Goal: Complete application form: Complete application form

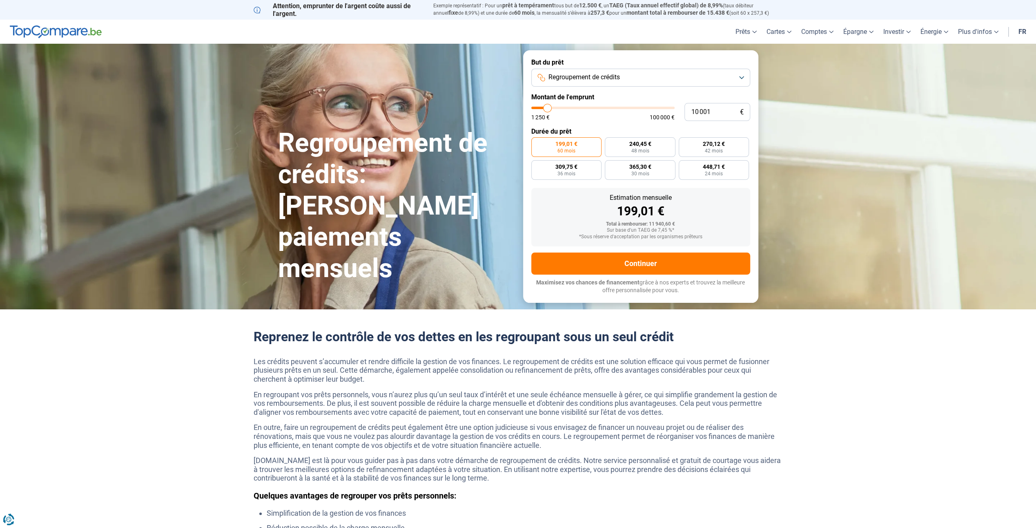
click at [617, 72] on button "Regroupement de crédits" at bounding box center [640, 78] width 219 height 18
click at [632, 74] on button "Regroupement de crédits" at bounding box center [640, 78] width 219 height 18
click at [640, 151] on span "48 mois" at bounding box center [640, 150] width 18 height 5
click at [610, 143] on input "240,45 € 48 mois" at bounding box center [607, 139] width 5 height 5
radio input "true"
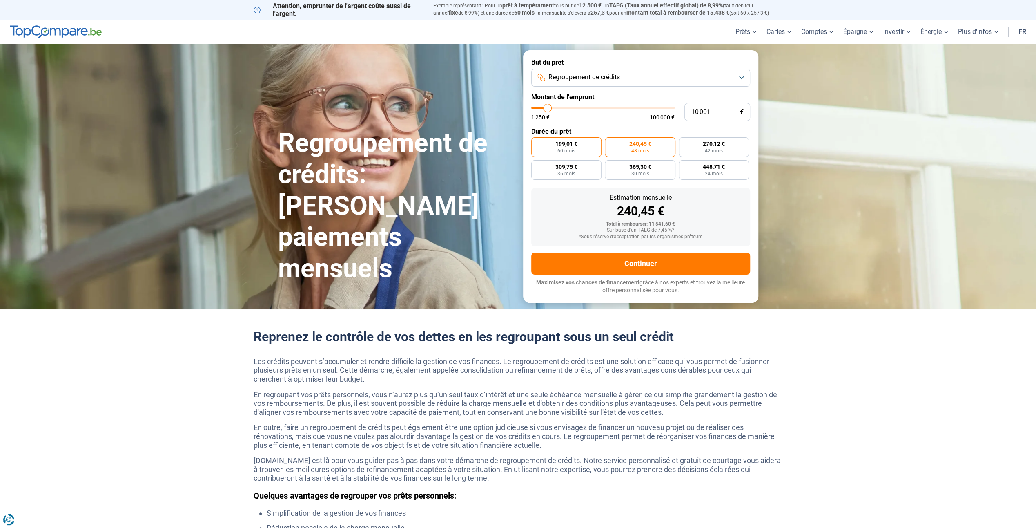
click at [578, 150] on label "199,01 € 60 mois" at bounding box center [566, 147] width 71 height 20
click at [537, 143] on input "199,01 € 60 mois" at bounding box center [533, 139] width 5 height 5
radio input "true"
click at [639, 174] on span "30 mois" at bounding box center [640, 173] width 18 height 5
click at [610, 165] on input "365,30 € 30 mois" at bounding box center [607, 162] width 5 height 5
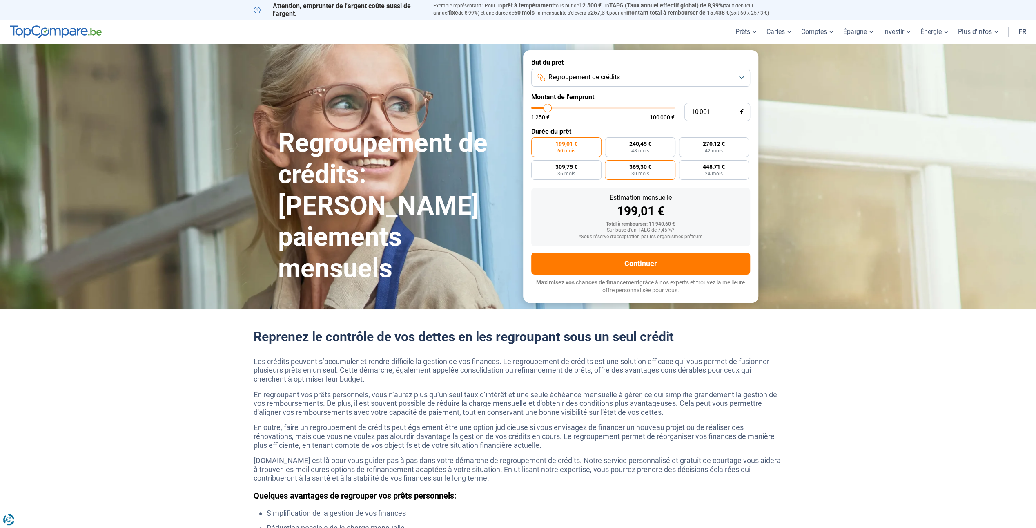
radio input "true"
click at [697, 171] on label "448,71 € 24 mois" at bounding box center [714, 170] width 71 height 20
click at [684, 165] on input "448,71 € 24 mois" at bounding box center [681, 162] width 5 height 5
radio input "true"
click at [717, 148] on span "42 mois" at bounding box center [714, 150] width 18 height 5
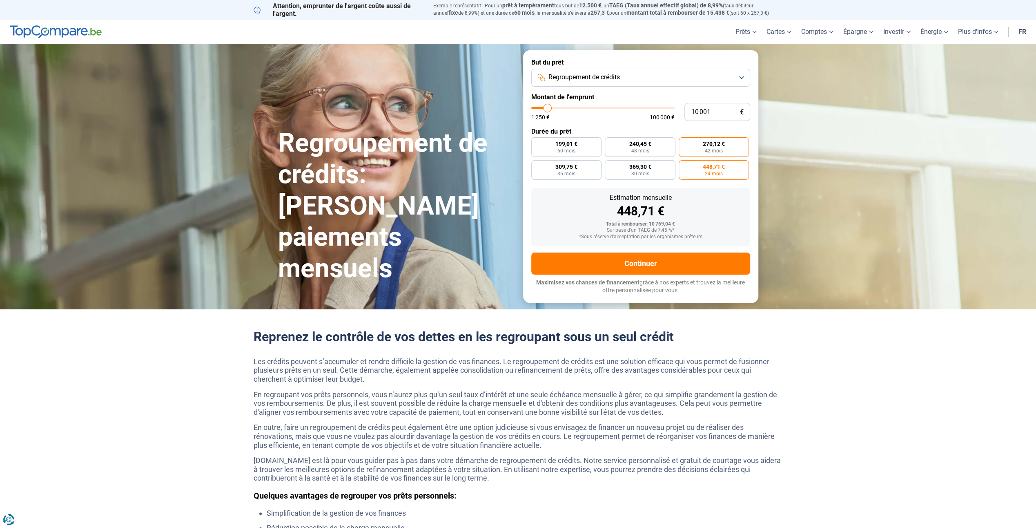
click at [684, 143] on input "270,12 € 42 mois" at bounding box center [681, 139] width 5 height 5
radio input "true"
click at [580, 166] on label "309,75 € 36 mois" at bounding box center [566, 170] width 71 height 20
click at [537, 165] on input "309,75 € 36 mois" at bounding box center [533, 162] width 5 height 5
radio input "true"
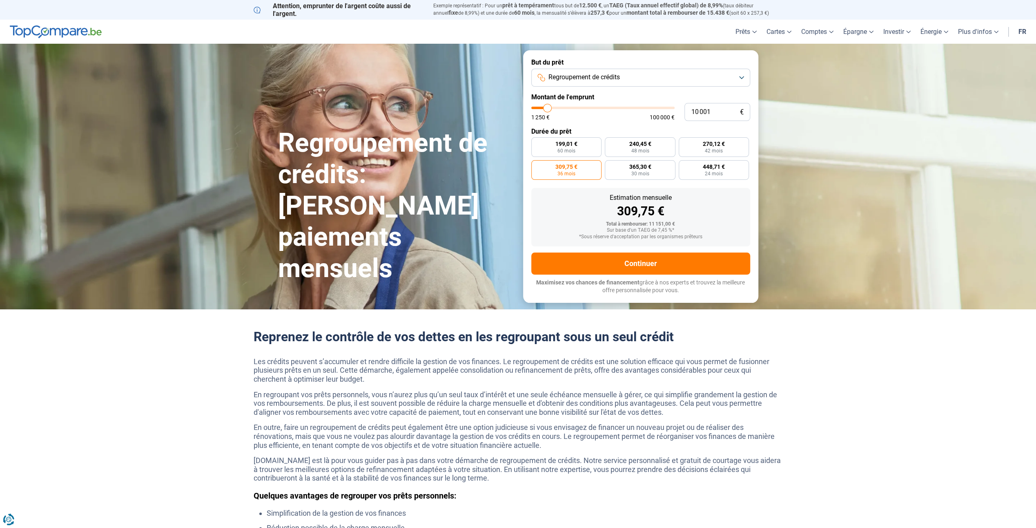
type input "11 250"
type input "11250"
type input "11 750"
type input "11750"
type input "12 250"
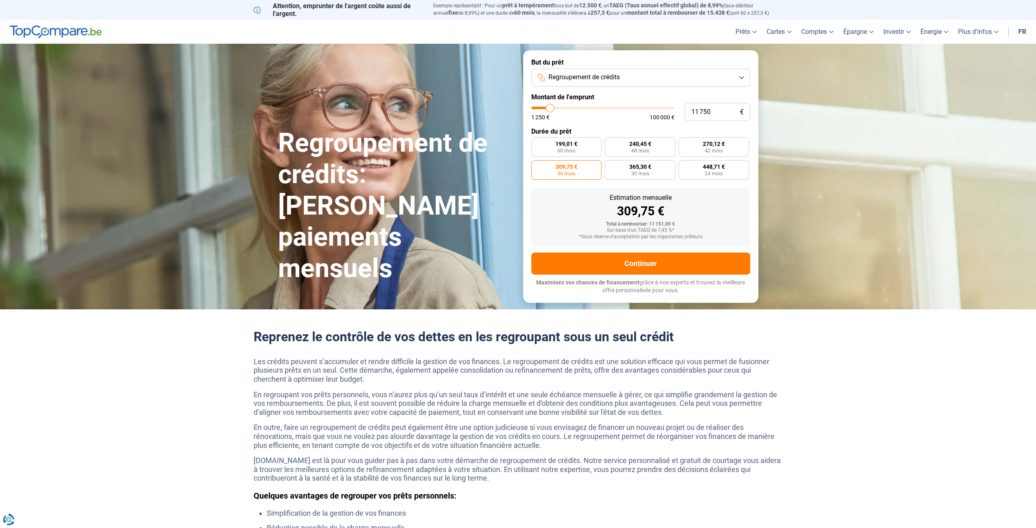
type input "12250"
type input "12 500"
type input "12500"
type input "12 750"
type input "12750"
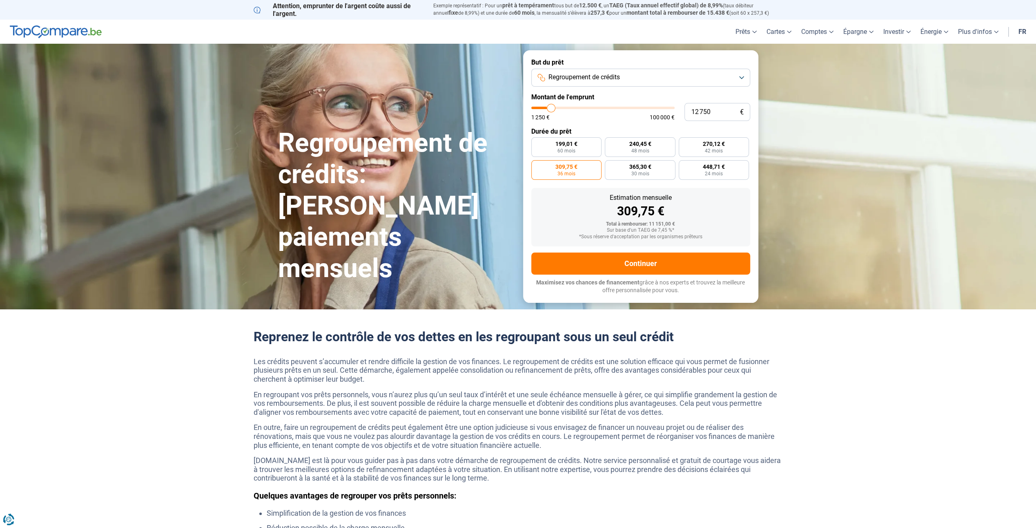
type input "13 250"
type input "13250"
type input "13 500"
type input "13500"
type input "14 250"
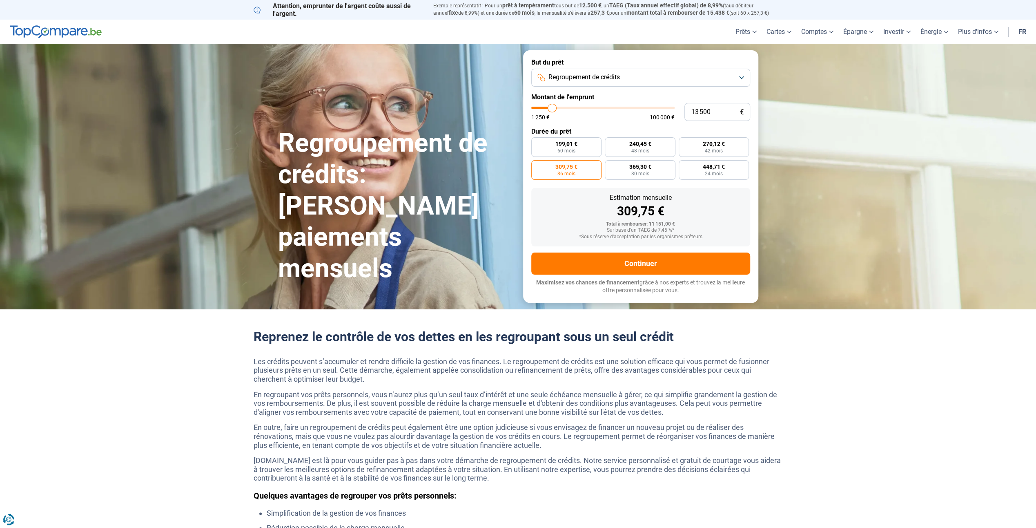
type input "14250"
type input "14 500"
type input "14500"
type input "14 250"
type input "14250"
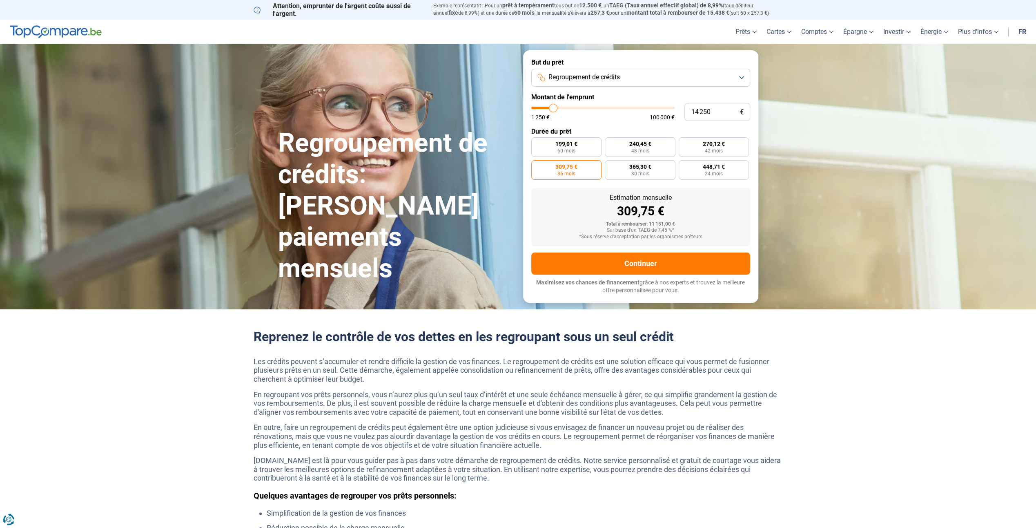
type input "14 750"
type input "14750"
type input "15 000"
type input "15000"
type input "15 250"
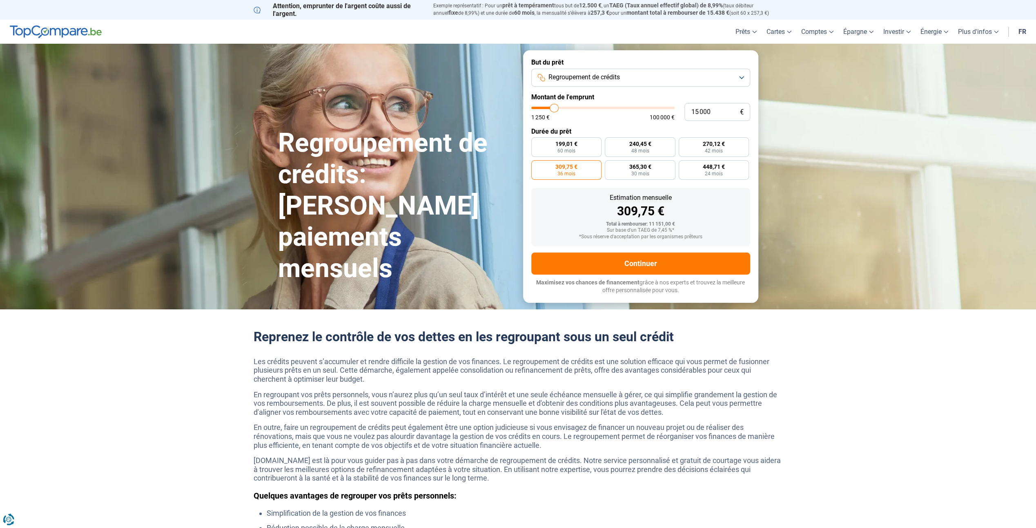
type input "15250"
type input "15 000"
drag, startPoint x: 546, startPoint y: 108, endPoint x: 554, endPoint y: 109, distance: 7.9
type input "15000"
click at [554, 109] on input "range" at bounding box center [602, 108] width 143 height 2
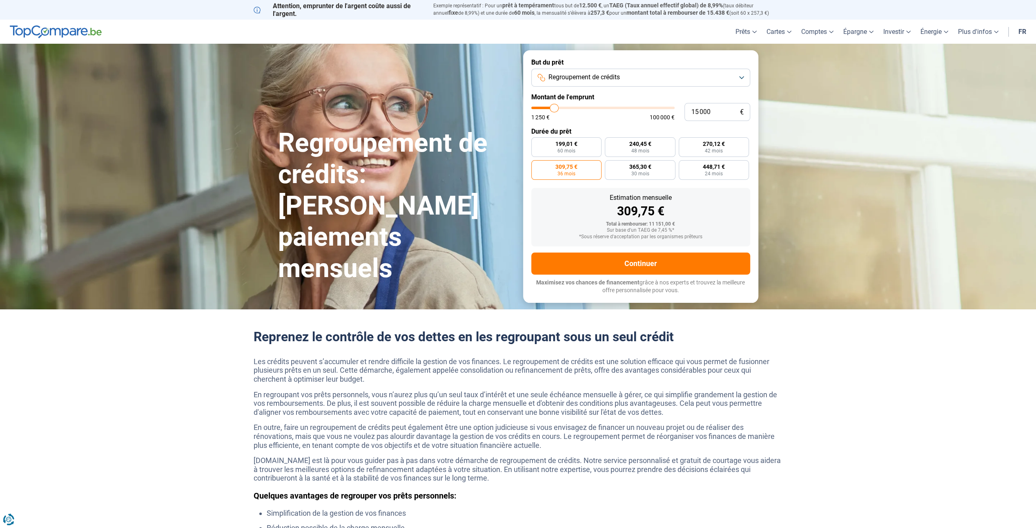
radio input "true"
click at [577, 147] on label "298,49 € 60 mois" at bounding box center [566, 147] width 71 height 20
click at [537, 143] on input "298,49 € 60 mois" at bounding box center [533, 139] width 5 height 5
click at [639, 148] on span "48 mois" at bounding box center [640, 150] width 18 height 5
click at [610, 143] on input "360,64 € 48 mois" at bounding box center [607, 139] width 5 height 5
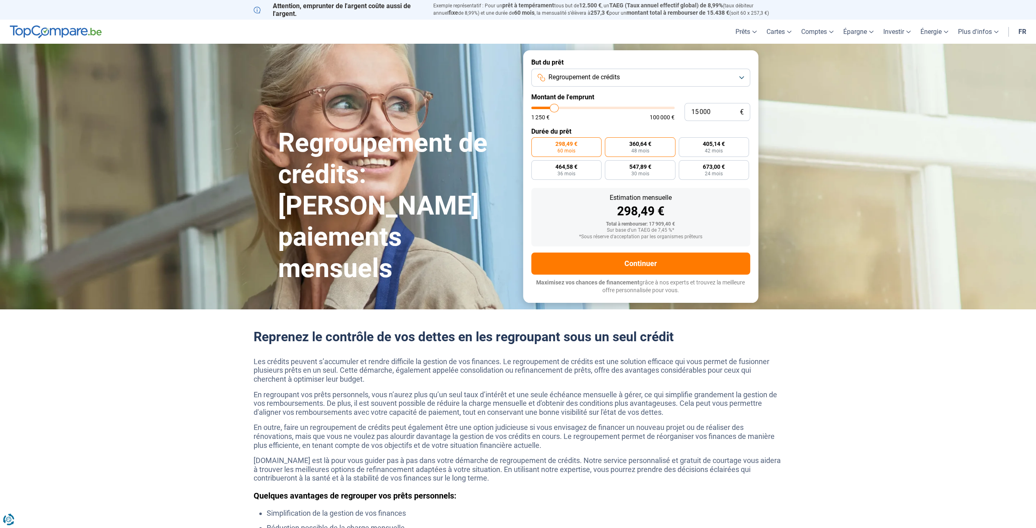
radio input "true"
type input "21 750"
type input "21750"
click at [563, 107] on input "range" at bounding box center [602, 108] width 143 height 2
radio input "false"
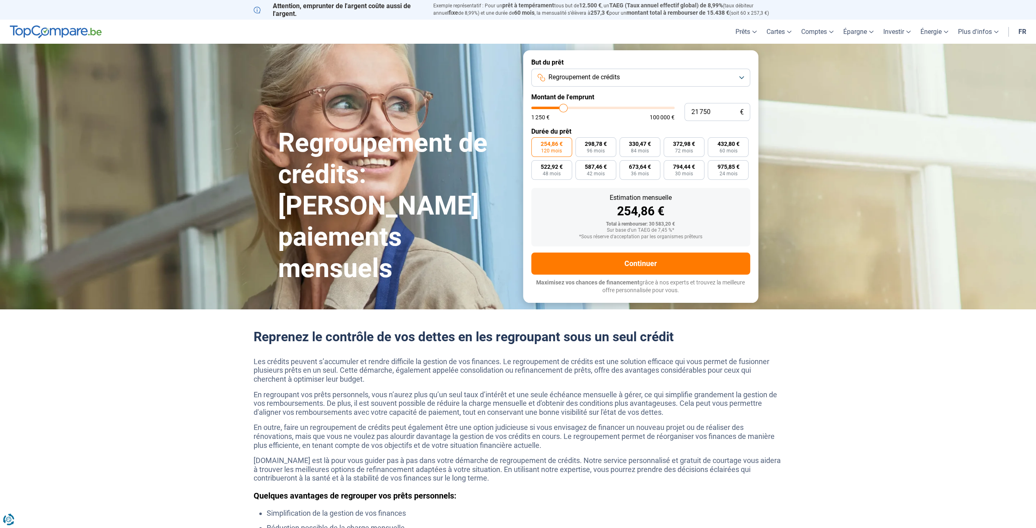
type input "21 500"
type input "21500"
type input "21 250"
type input "21250"
type input "20 750"
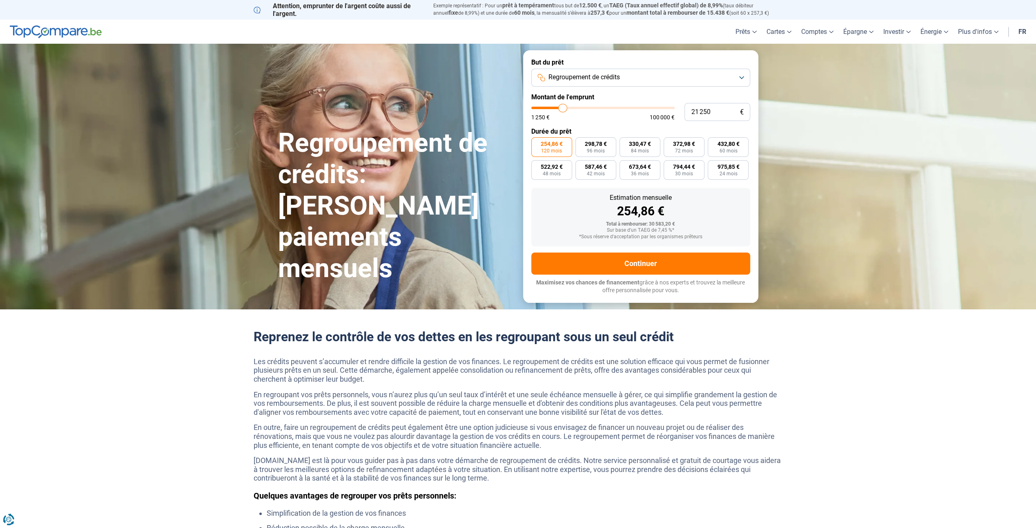
type input "20750"
type input "20 250"
type input "20250"
type input "20 000"
type input "20000"
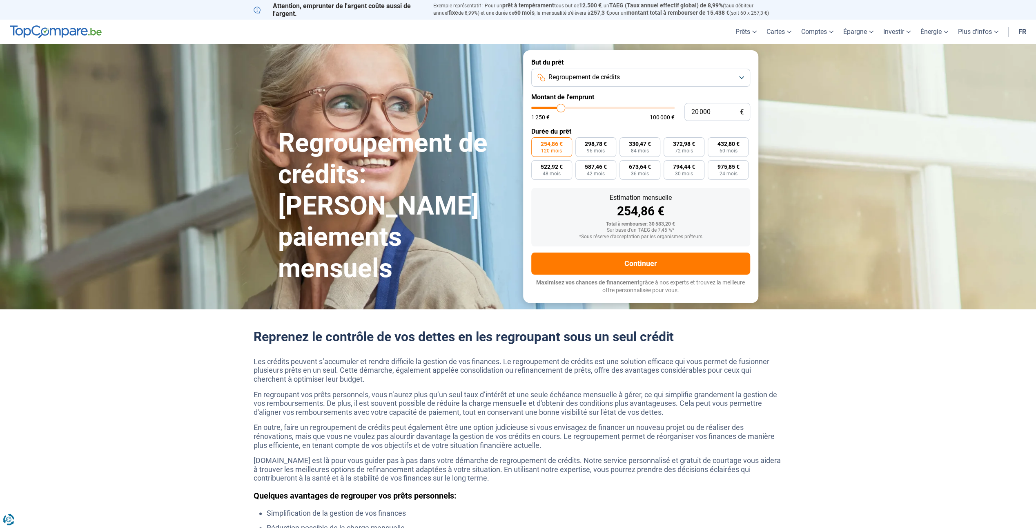
click at [561, 107] on input "range" at bounding box center [602, 108] width 143 height 2
radio input "true"
click at [715, 146] on span "480,85 €" at bounding box center [722, 144] width 22 height 6
click at [701, 143] on input "480,85 € 48 mois" at bounding box center [698, 139] width 5 height 5
radio input "true"
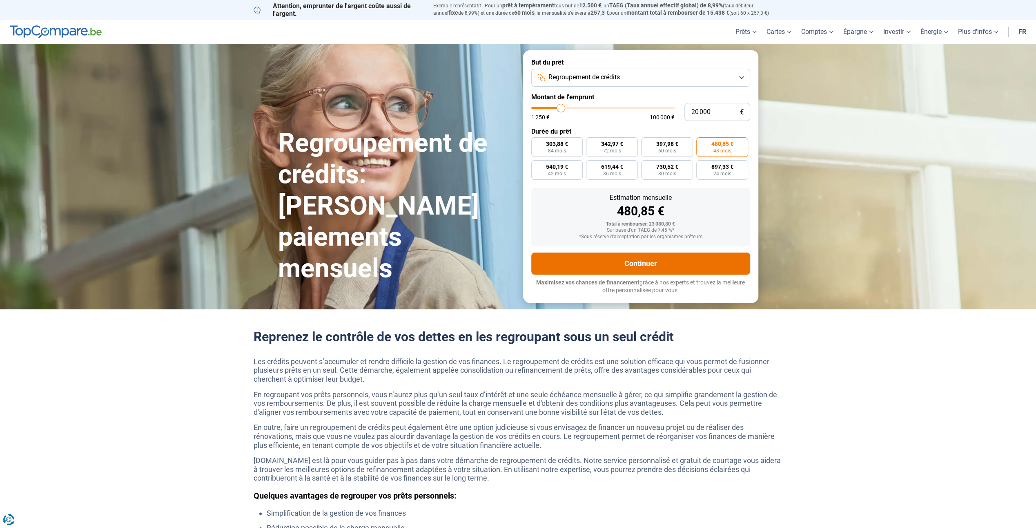
click at [639, 262] on button "Continuer" at bounding box center [640, 263] width 219 height 22
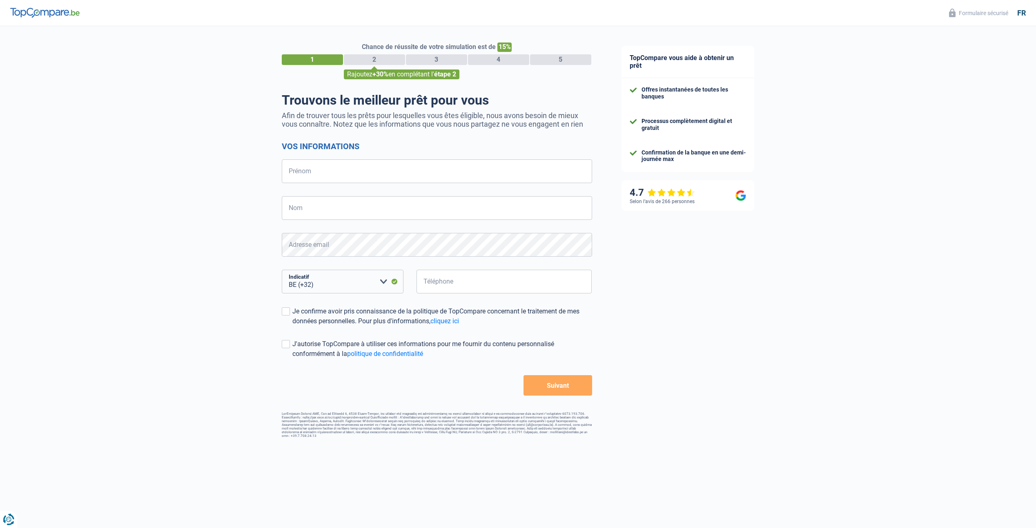
select select "32"
click at [330, 179] on input "Prénom" at bounding box center [437, 171] width 310 height 24
type input "[PERSON_NAME]"
type input "AUVERSACK (KIA TOURNAI - GROUPE DUFOUR)"
type input "474369312"
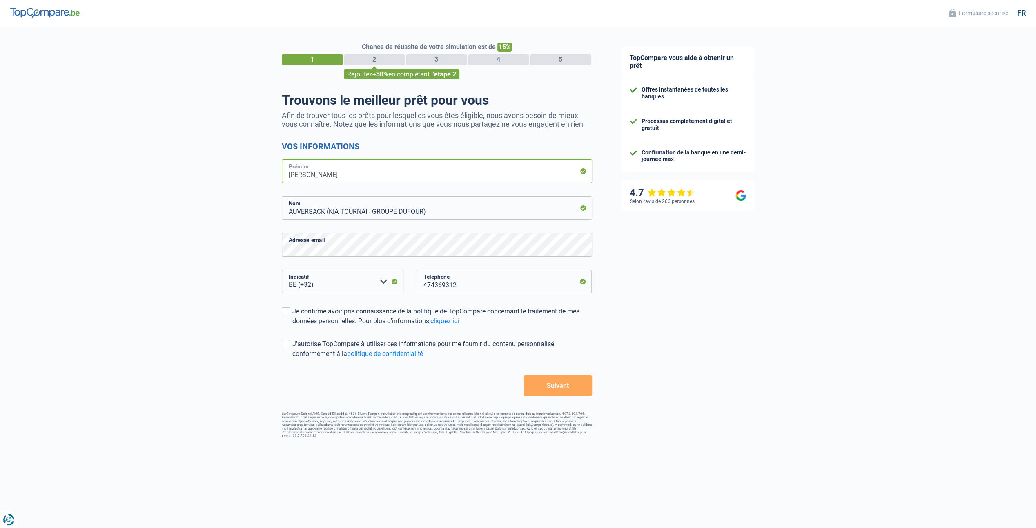
type input "KIA TOURNAI"
drag, startPoint x: 327, startPoint y: 214, endPoint x: 480, endPoint y: 214, distance: 152.7
click at [480, 214] on input "AUVERSACK (KIA TOURNAI - GROUPE DUFOUR)" at bounding box center [437, 208] width 310 height 24
type input "AUVERSACK"
click at [240, 247] on div "Chance de réussite de votre simulation est de 15% 1 2 3 4 5 Rajoutez +30% en co…" at bounding box center [303, 232] width 607 height 418
